Goal: Find specific page/section: Find specific page/section

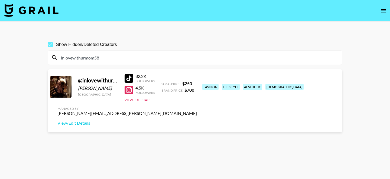
scroll to position [26, 0]
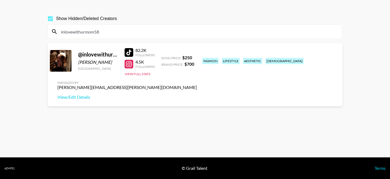
click at [82, 30] on input "inlovewithurmom58" at bounding box center [198, 31] width 281 height 9
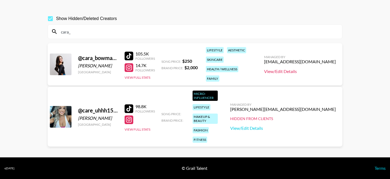
type input "cara_"
click at [298, 69] on link "View/Edit Details" at bounding box center [300, 71] width 72 height 5
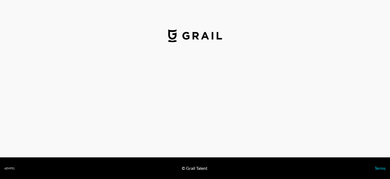
select select "USD"
